Goal: Navigation & Orientation: Find specific page/section

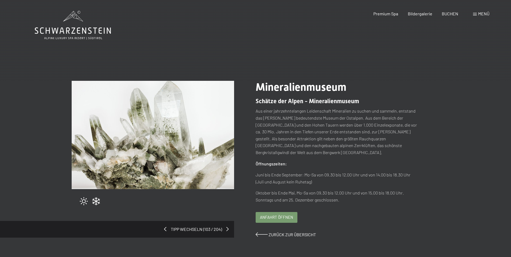
click at [264, 215] on span "Anfahrt öffnen" at bounding box center [276, 218] width 33 height 6
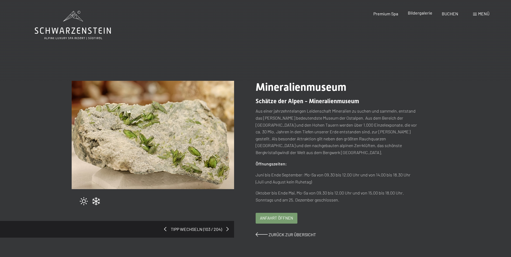
click at [424, 14] on span "Bildergalerie" at bounding box center [420, 12] width 25 height 5
